Goal: Check status: Verify the current state of an ongoing process or item

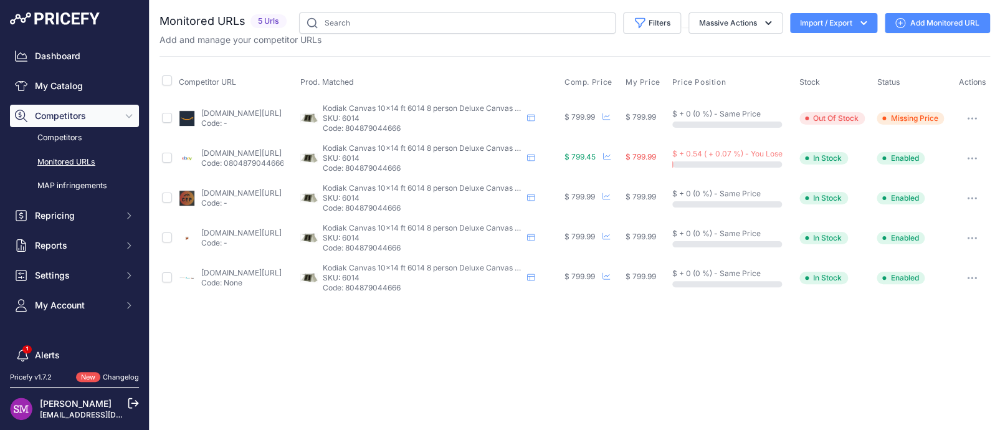
click at [238, 151] on link "ebay.com/itm/186153754189?prirule_jdsnikfkfjsd=9996" at bounding box center [241, 152] width 80 height 9
click at [977, 154] on button "button" at bounding box center [972, 158] width 25 height 17
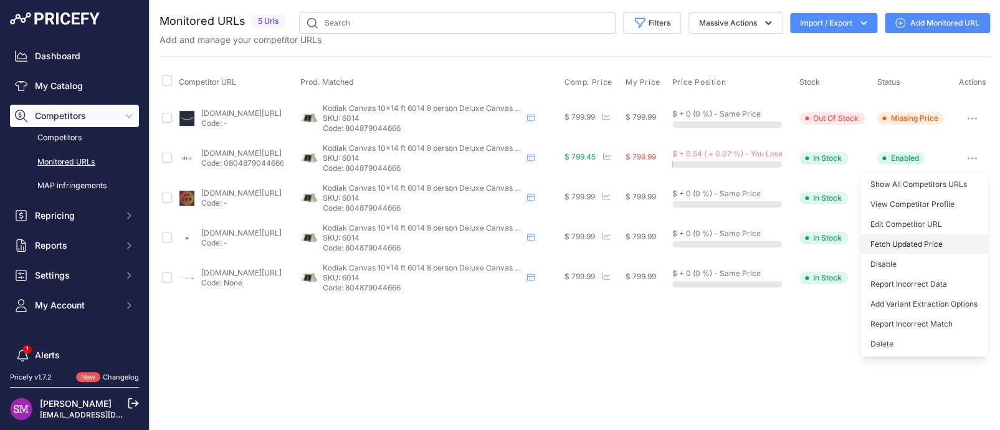
click at [908, 237] on button "Fetch Updated Price" at bounding box center [924, 244] width 127 height 20
